Goal: Information Seeking & Learning: Learn about a topic

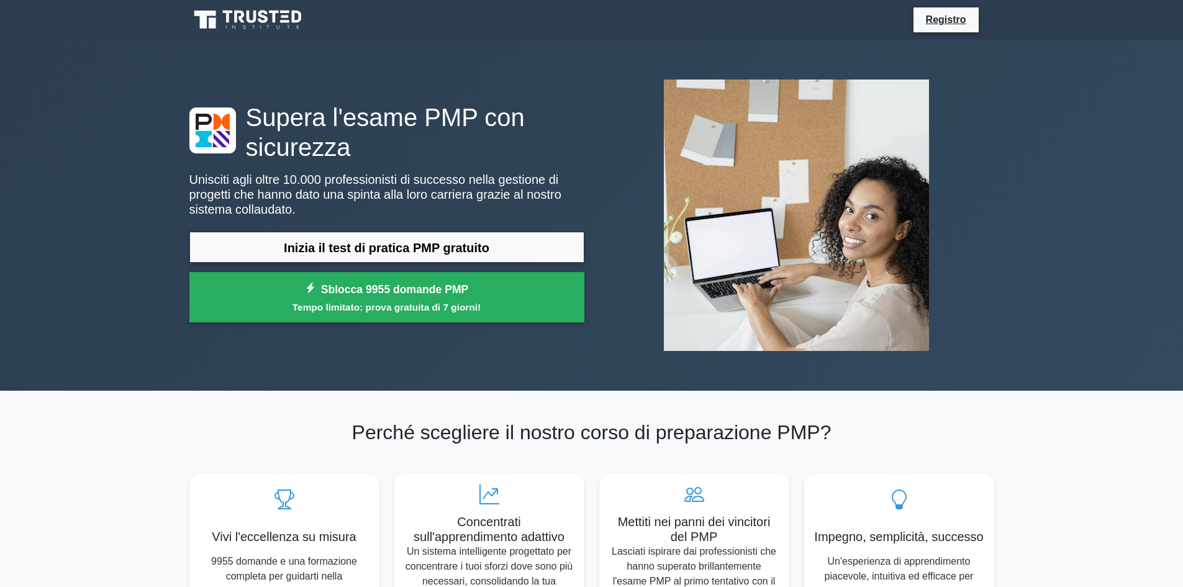
click at [276, 26] on icon at bounding box center [248, 20] width 119 height 24
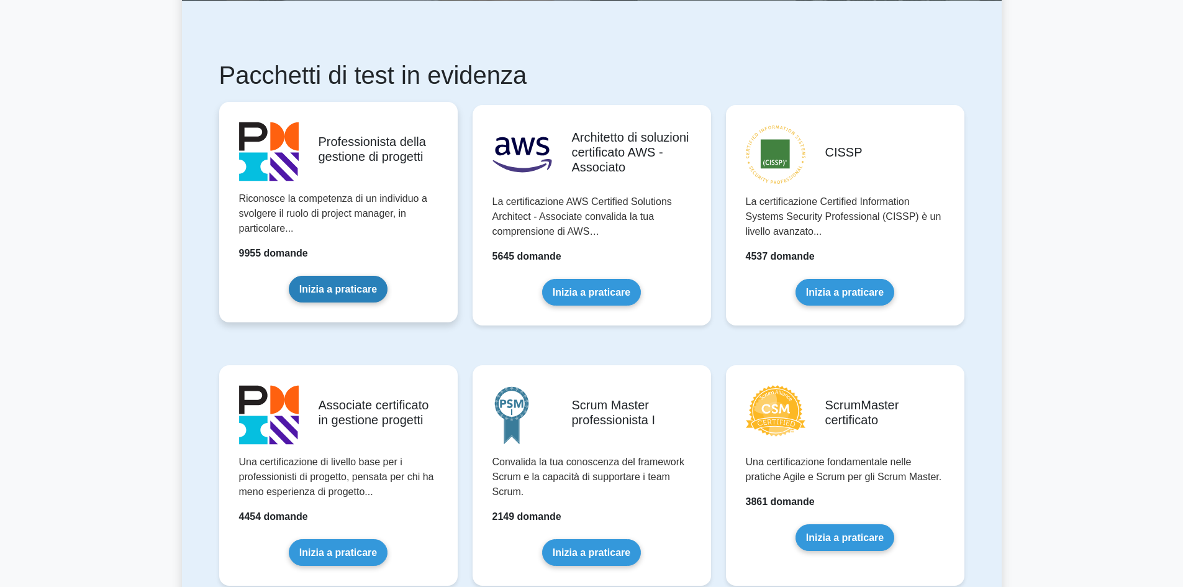
scroll to position [186, 0]
click at [330, 275] on link "Inizia a praticare" at bounding box center [338, 288] width 99 height 27
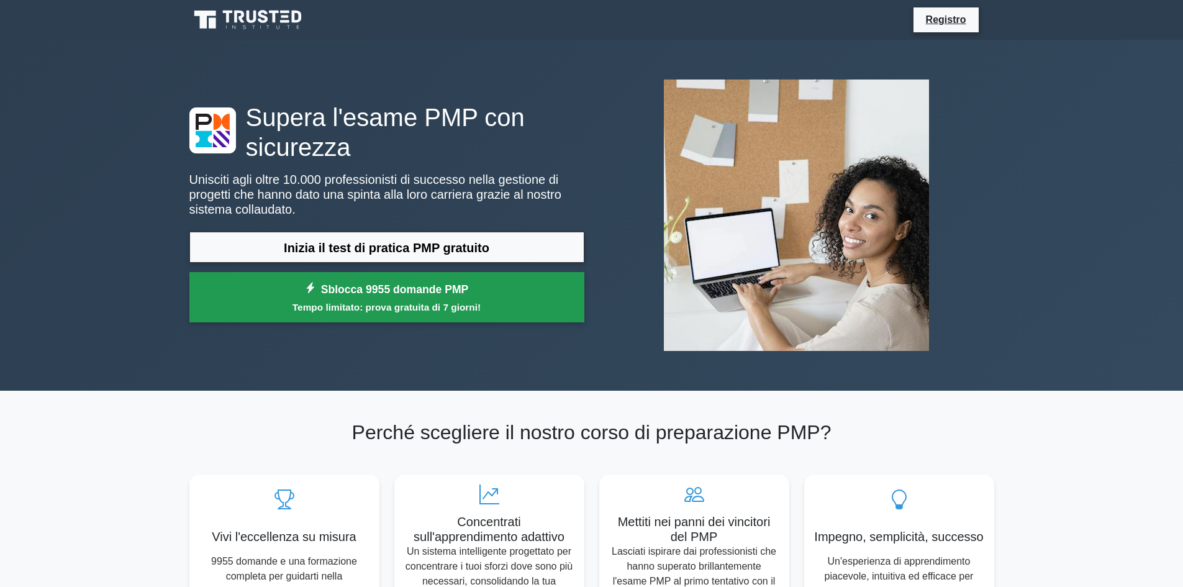
click at [368, 296] on link "Sblocca 9955 domande PMP Tempo limitato: prova gratuita di 7 giorni!" at bounding box center [386, 297] width 395 height 50
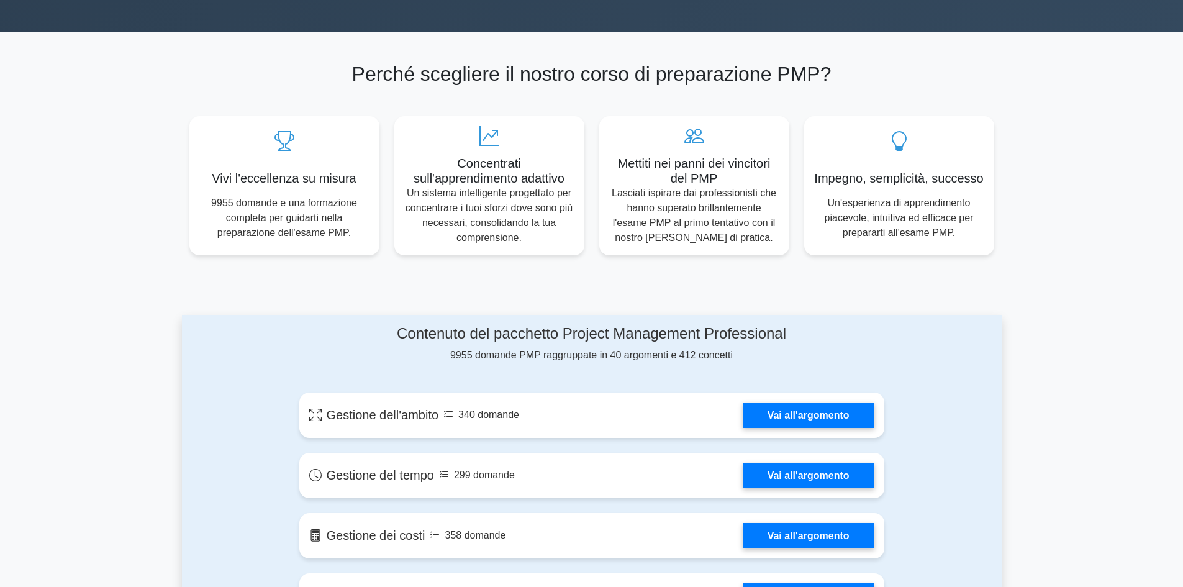
scroll to position [373, 0]
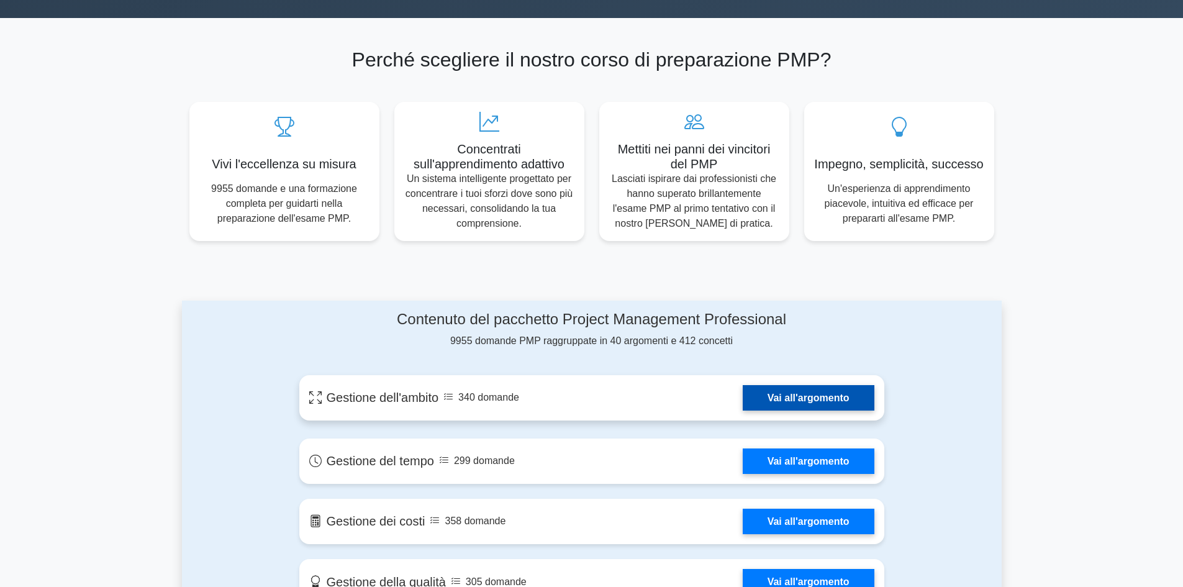
click at [771, 393] on link "Vai all'argomento" at bounding box center [809, 397] width 132 height 25
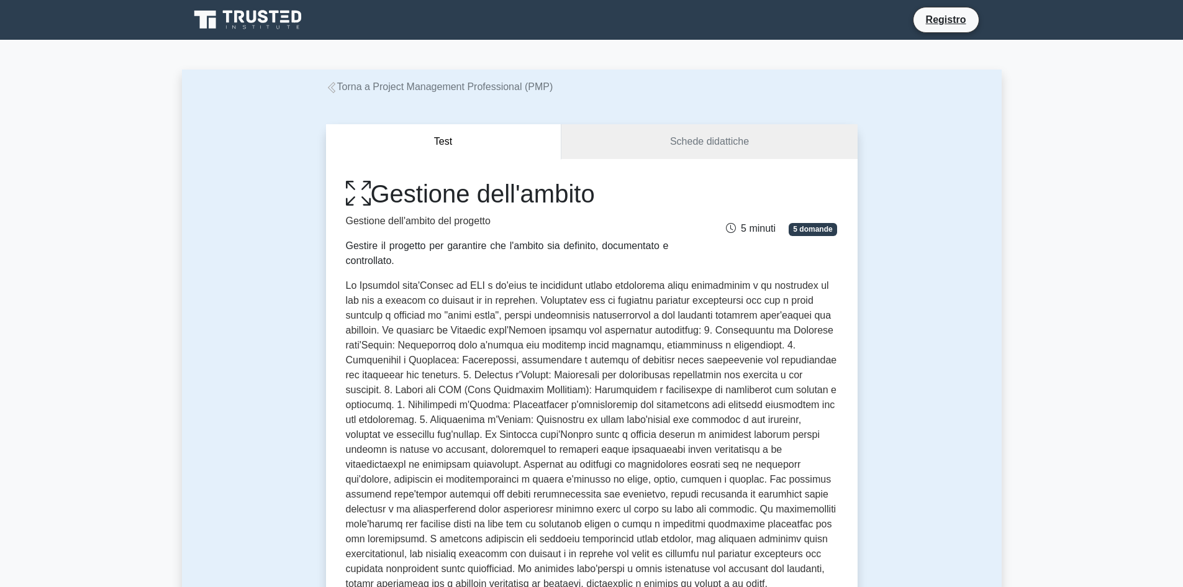
click at [332, 90] on icon at bounding box center [331, 87] width 11 height 11
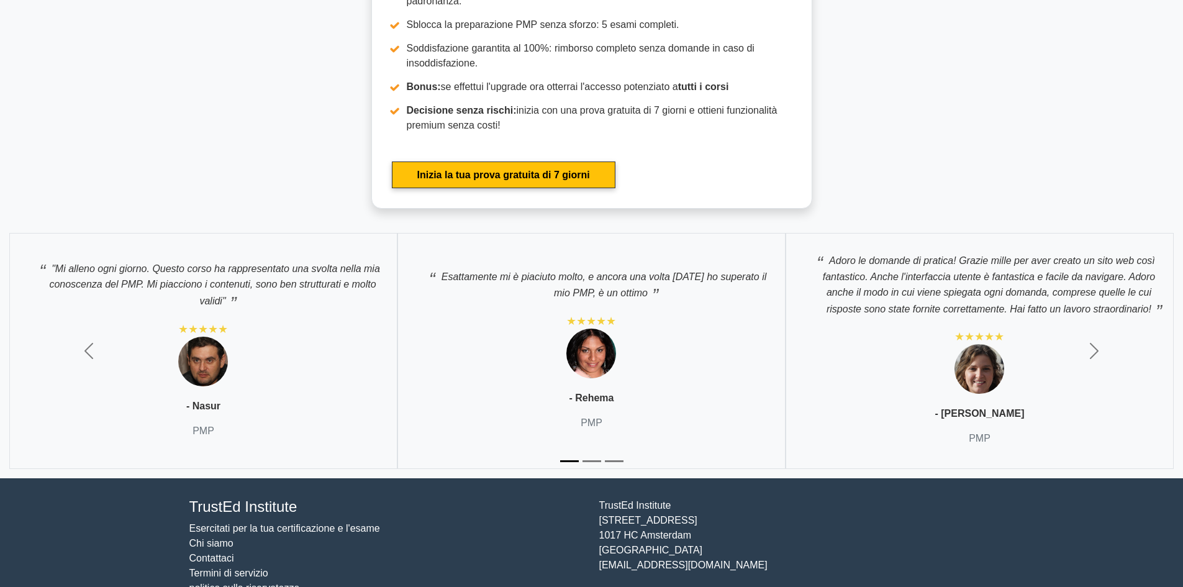
scroll to position [4274, 0]
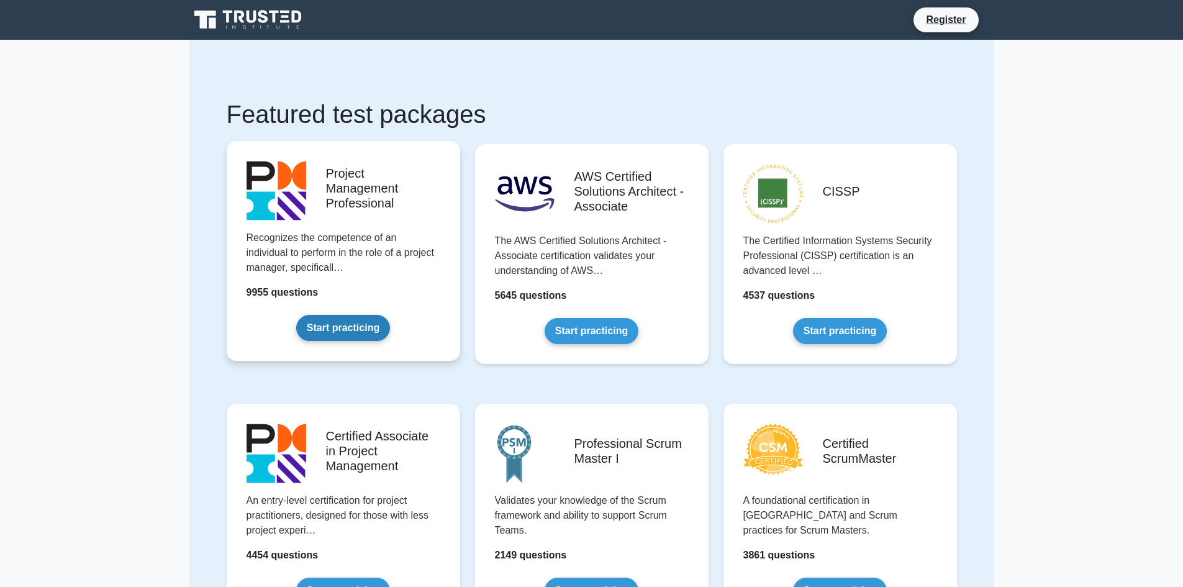
click at [382, 315] on link "Start practicing" at bounding box center [343, 328] width 94 height 26
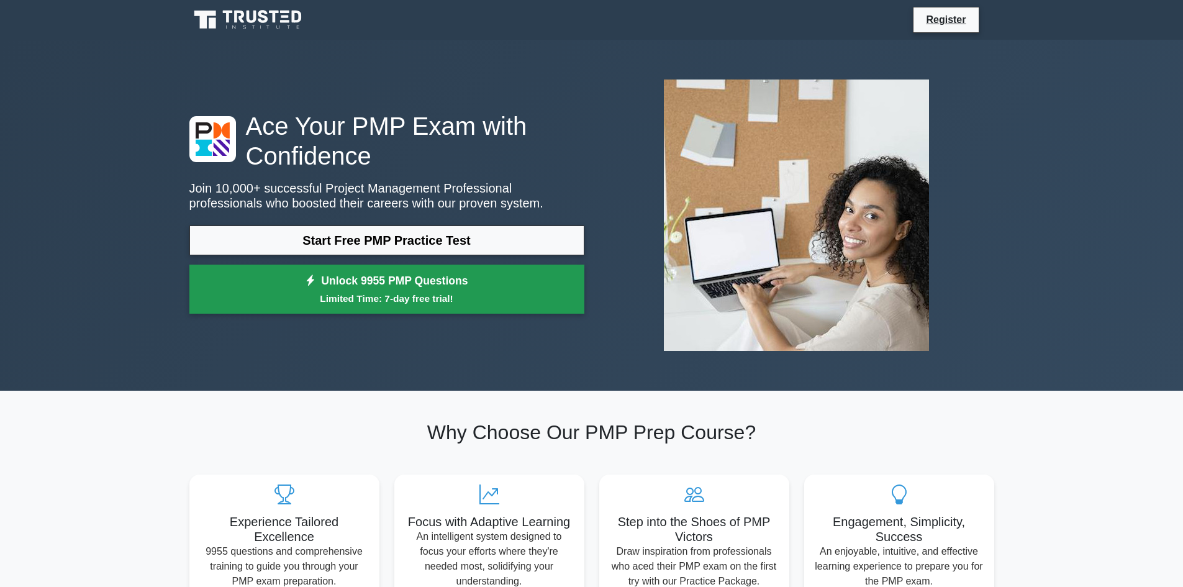
click at [355, 282] on link "Unlock 9955 PMP Questions Limited Time: 7-day free trial!" at bounding box center [386, 290] width 395 height 50
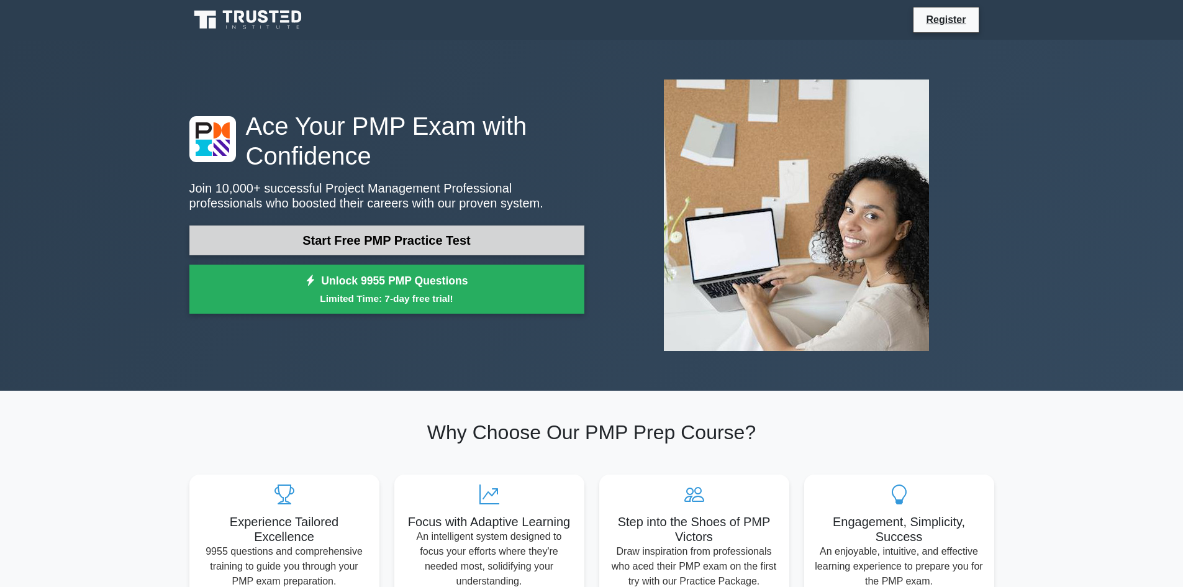
click at [327, 239] on link "Start Free PMP Practice Test" at bounding box center [386, 240] width 395 height 30
